Goal: Task Accomplishment & Management: Complete application form

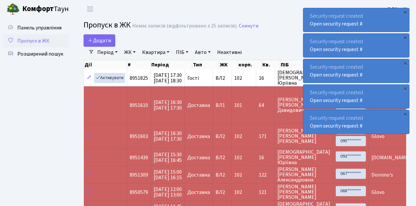
select select "25"
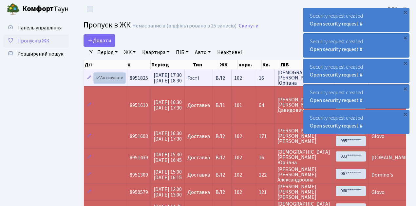
click at [106, 79] on link "Активувати" at bounding box center [109, 78] width 31 height 10
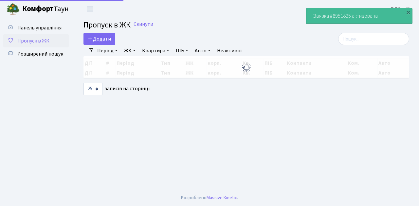
select select "25"
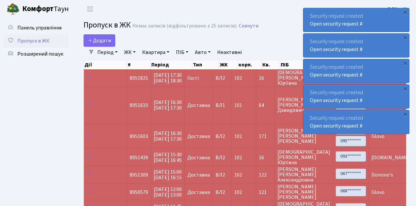
click at [33, 43] on span "Пропуск в ЖК" at bounding box center [33, 40] width 32 height 7
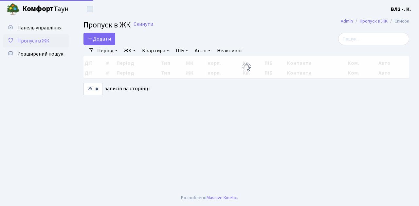
select select "25"
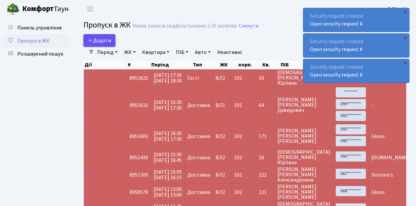
click at [103, 39] on span "Додати" at bounding box center [99, 40] width 23 height 7
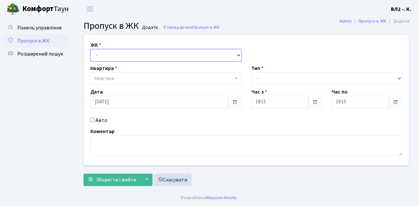
click at [106, 53] on select "- ВЛ1, Ужгородський пров., 4/1 ВЛ2, Голосіївський просп., 76 ВЛ3, пр.Голосіївсь…" at bounding box center [165, 55] width 151 height 12
select select "317"
click at [90, 49] on select "- ВЛ1, Ужгородський пров., 4/1 ВЛ2, Голосіївський просп., 76 ВЛ3, пр.Голосіївсь…" at bounding box center [165, 55] width 151 height 12
select select
click at [114, 79] on span "Квартира" at bounding box center [164, 78] width 139 height 7
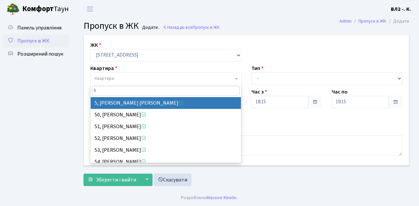
type input "5"
select select "37954"
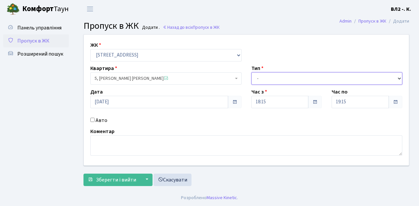
click at [273, 80] on select "- Доставка Таксі Гості Сервіс" at bounding box center [327, 78] width 151 height 12
select select "1"
click at [252, 72] on select "- Доставка Таксі Гості Сервіс" at bounding box center [327, 78] width 151 height 12
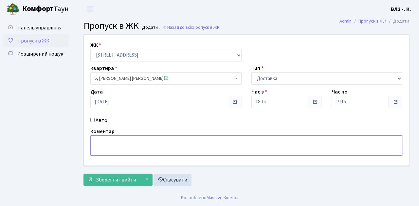
click at [112, 143] on textarea at bounding box center [246, 146] width 312 height 20
type textarea "П"
type textarea "Glovo"
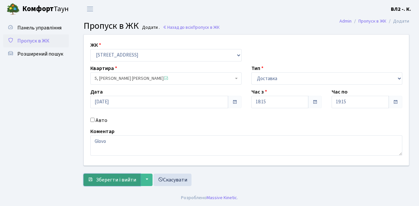
click at [122, 181] on span "Зберегти і вийти" at bounding box center [116, 180] width 40 height 7
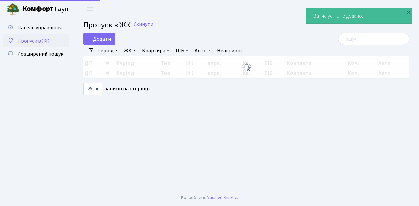
select select "25"
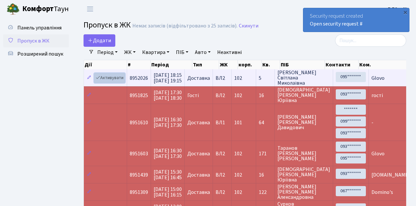
click at [109, 78] on link "Активувати" at bounding box center [109, 78] width 31 height 10
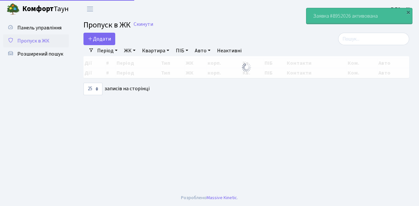
select select "25"
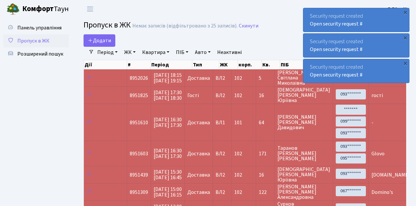
click at [36, 39] on span "Пропуск в ЖК" at bounding box center [33, 40] width 32 height 7
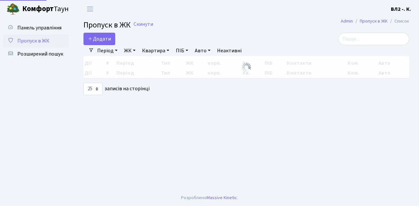
select select "25"
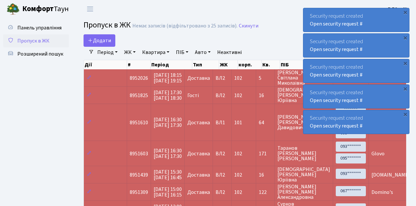
click at [43, 40] on span "Пропуск в ЖК" at bounding box center [33, 40] width 32 height 7
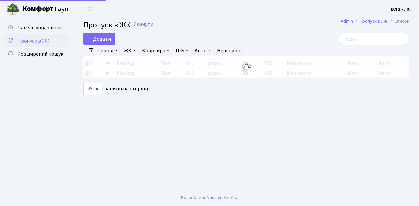
select select "25"
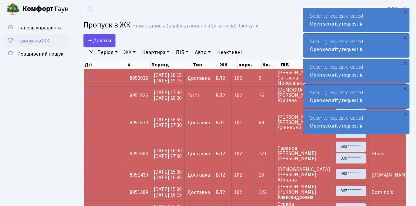
click at [101, 41] on span "Додати" at bounding box center [99, 40] width 23 height 7
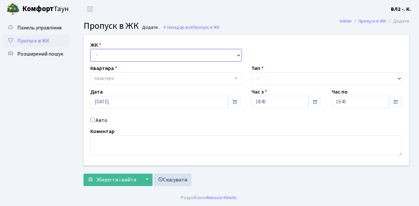
click at [105, 59] on select "- [STREET_ADDRESS][PERSON_NAME]" at bounding box center [165, 55] width 151 height 12
select select "317"
click at [90, 49] on select "- [STREET_ADDRESS][PERSON_NAME]" at bounding box center [165, 55] width 151 height 12
select select
click at [115, 81] on span "Квартира" at bounding box center [164, 78] width 139 height 7
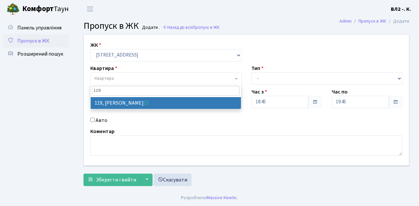
type input "119"
select select "38293"
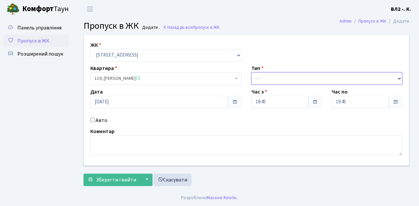
click at [270, 78] on select "- Доставка Таксі Гості Сервіс" at bounding box center [327, 78] width 151 height 12
select select "1"
click at [252, 72] on select "- Доставка Таксі Гості Сервіс" at bounding box center [327, 78] width 151 height 12
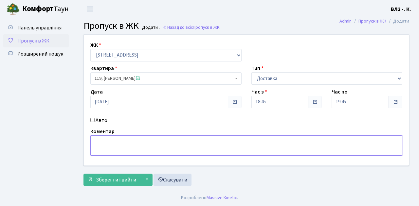
click at [102, 145] on textarea at bounding box center [246, 146] width 312 height 20
type textarea "Glovo"
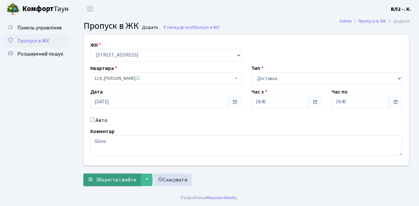
click at [117, 179] on span "Зберегти і вийти" at bounding box center [116, 180] width 40 height 7
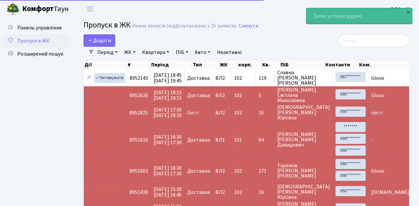
select select "25"
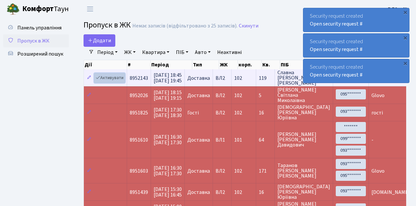
click at [109, 78] on link "Активувати" at bounding box center [109, 78] width 31 height 10
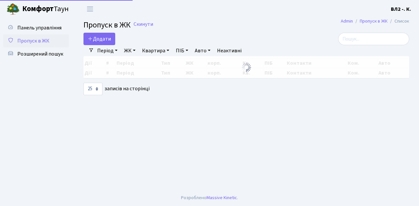
select select "25"
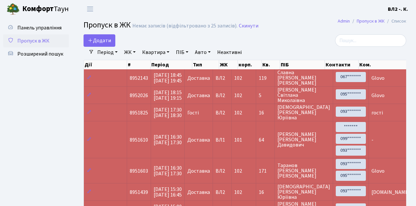
click at [38, 41] on span "Пропуск в ЖК" at bounding box center [33, 40] width 32 height 7
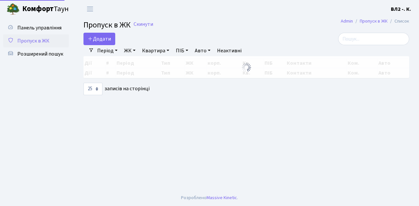
select select "25"
